Goal: Information Seeking & Learning: Understand process/instructions

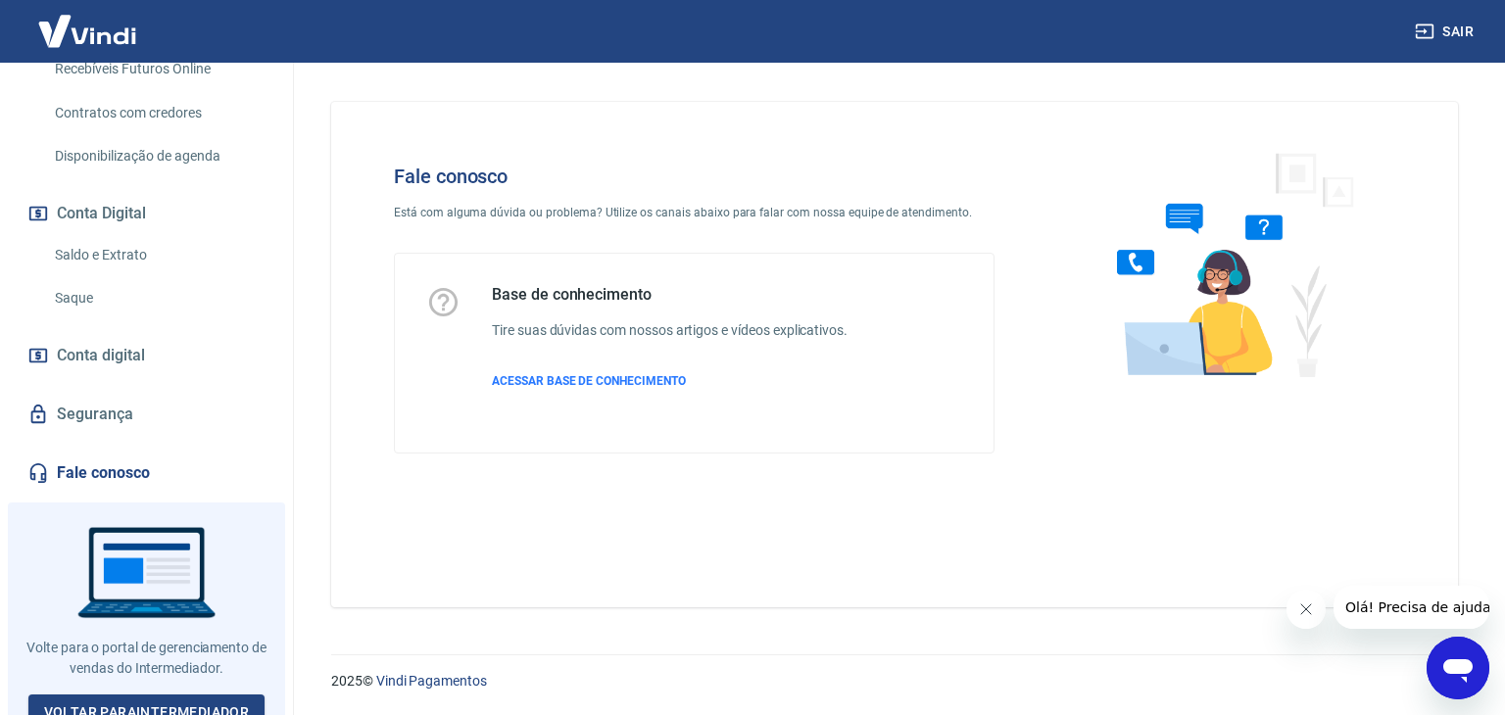
scroll to position [545, 0]
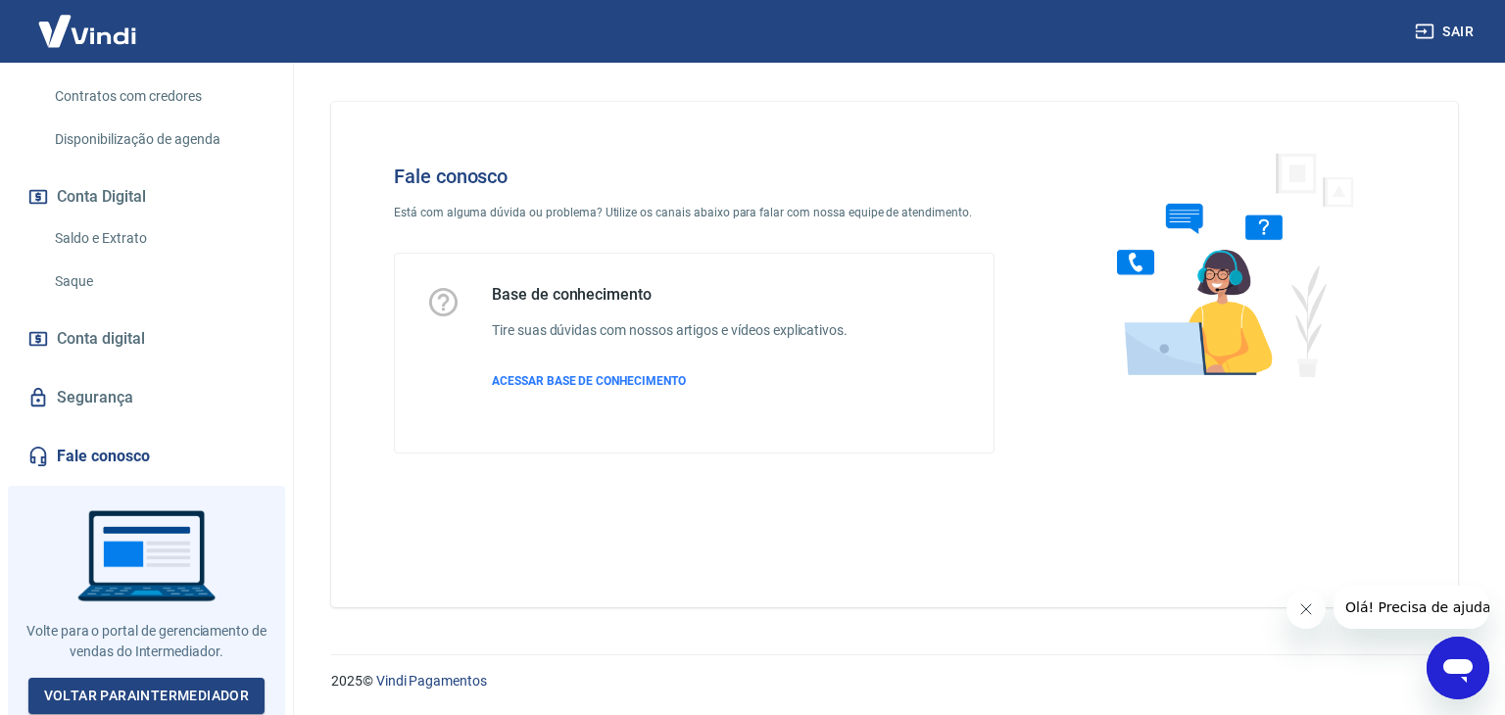
click at [128, 460] on link "Fale conosco" at bounding box center [147, 456] width 246 height 43
click at [626, 375] on span "ACESSAR BASE DE CONHECIMENTO" at bounding box center [589, 381] width 194 height 14
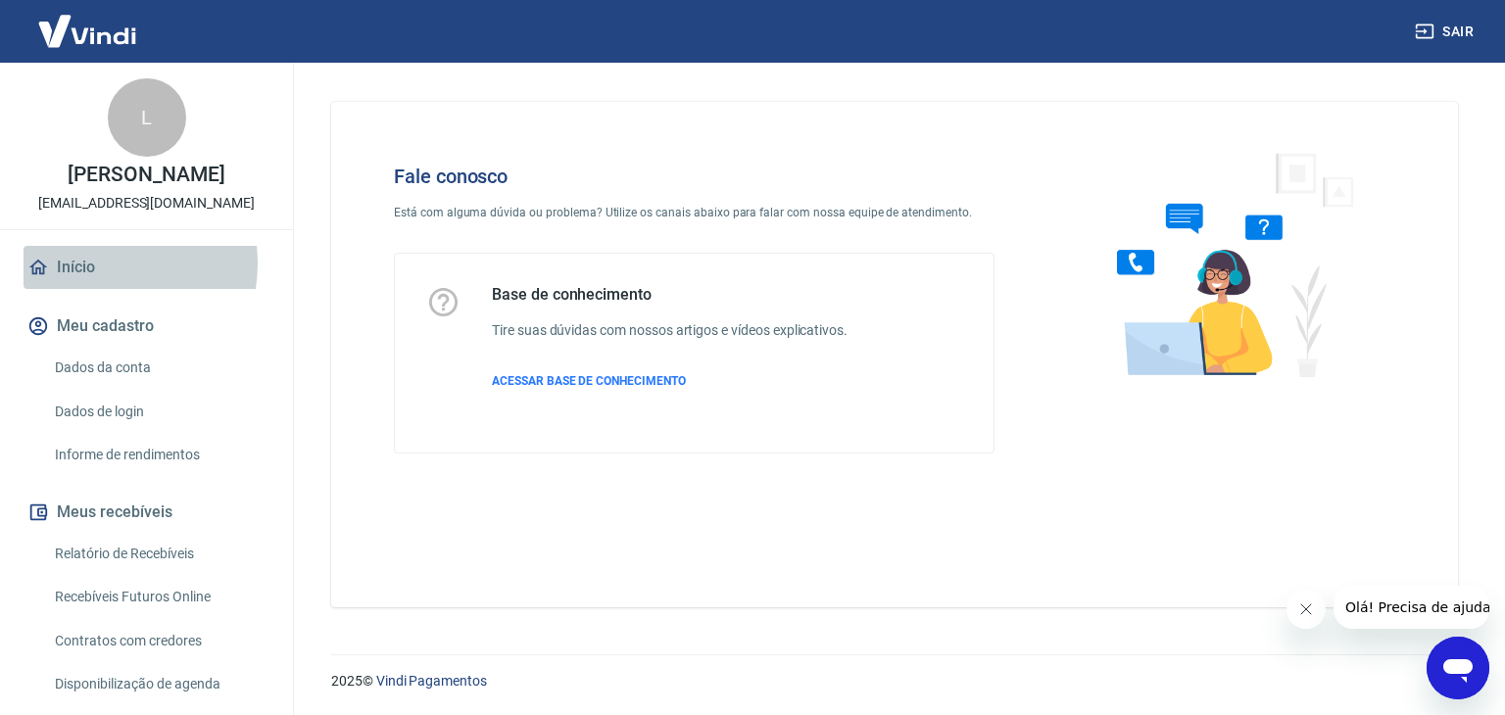
click at [95, 264] on link "Início" at bounding box center [147, 267] width 246 height 43
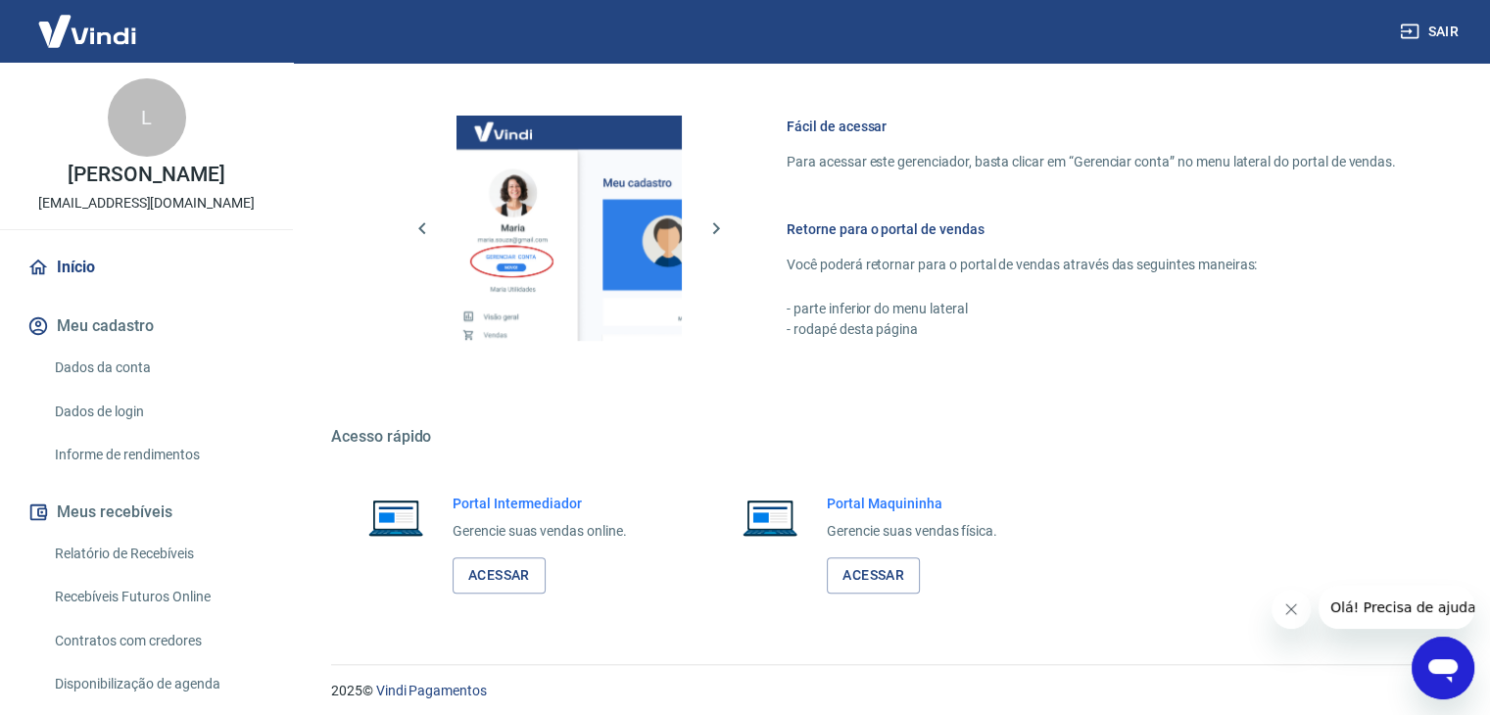
scroll to position [831, 0]
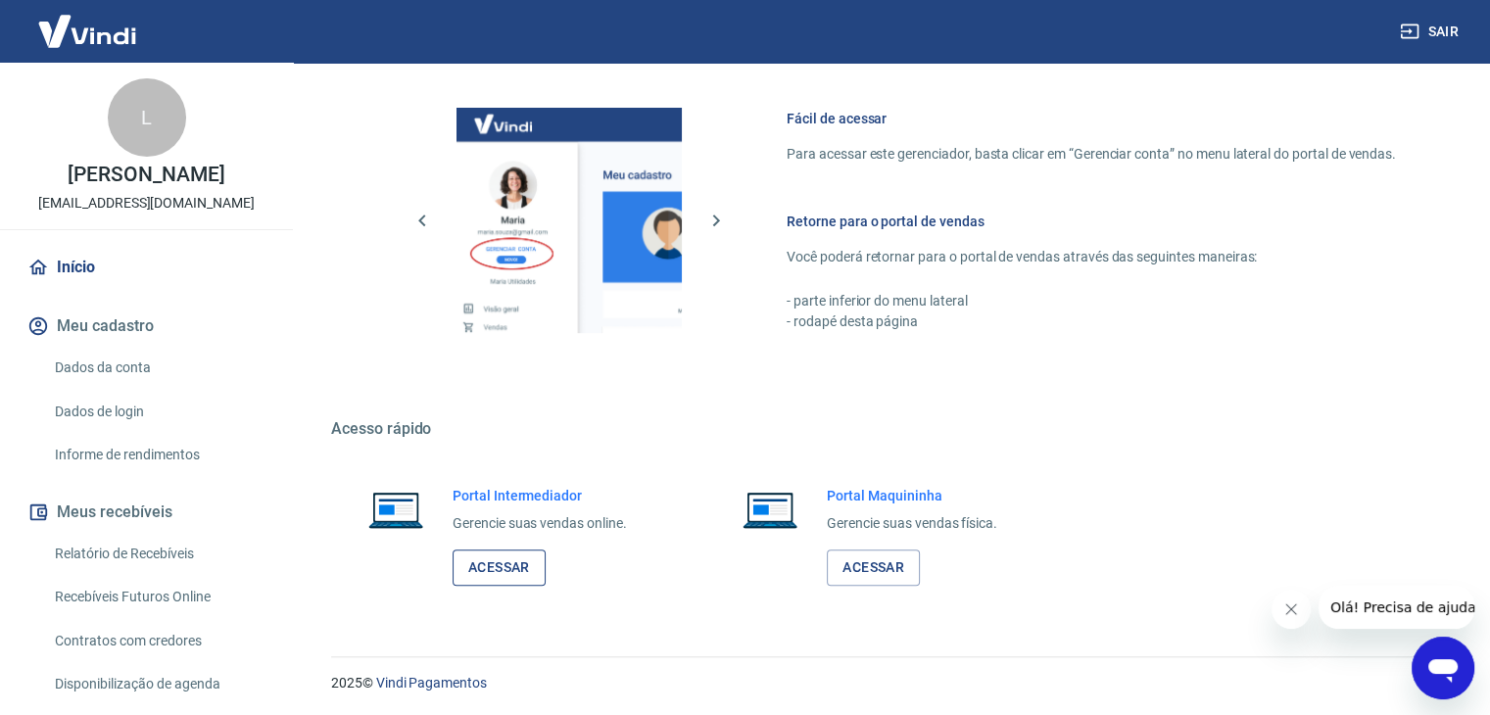
click at [483, 573] on link "Acessar" at bounding box center [499, 568] width 93 height 36
